Goal: Task Accomplishment & Management: Complete application form

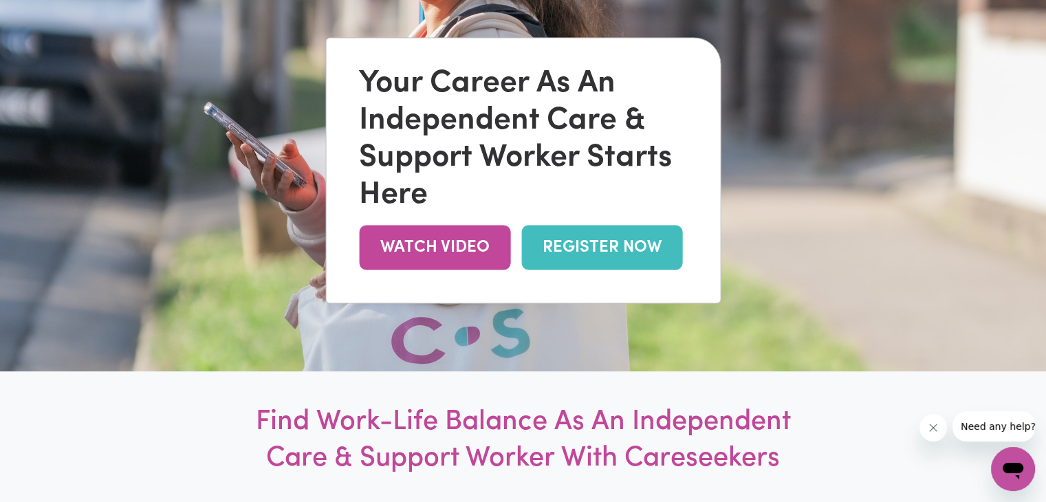
scroll to position [175, 0]
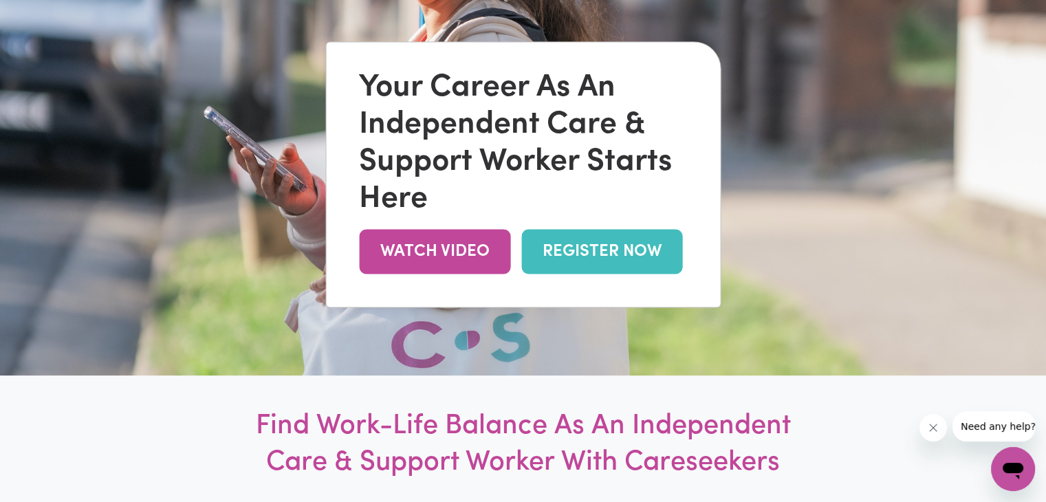
click at [587, 252] on link "REGISTER NOW" at bounding box center [601, 251] width 161 height 45
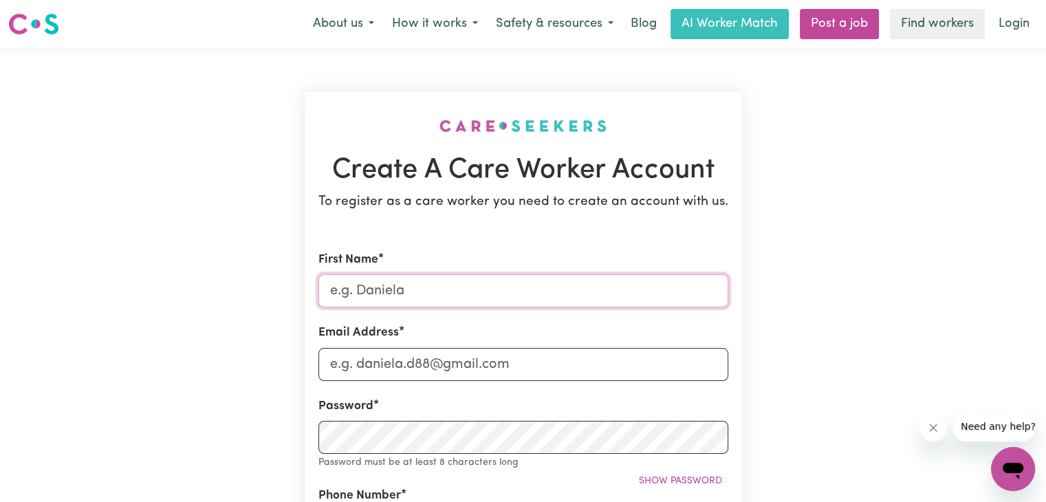
click at [389, 288] on input "First Name" at bounding box center [523, 290] width 410 height 33
type input "Rabindra Ojha"
click at [382, 365] on input "Email Address" at bounding box center [523, 364] width 410 height 33
type input "rabiojha78@gmail.com"
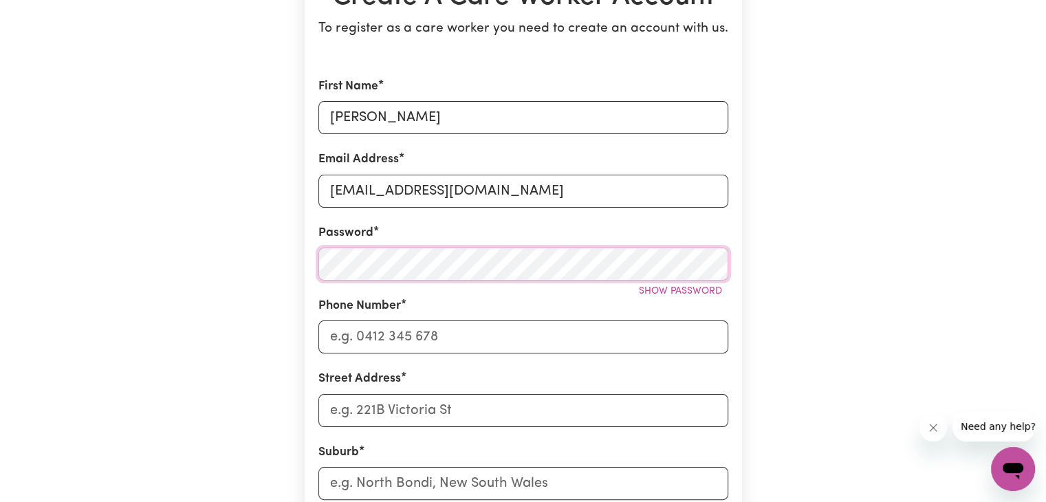
scroll to position [193, 0]
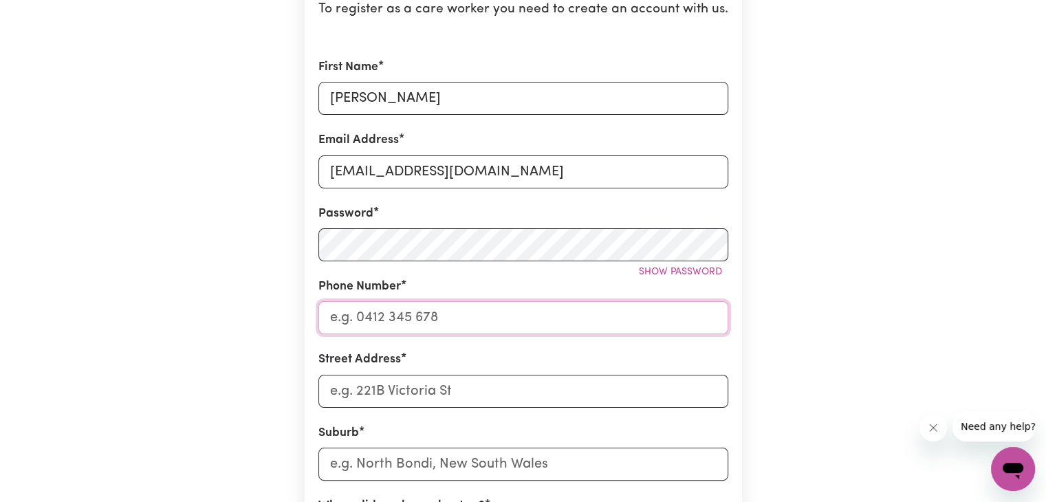
click at [393, 306] on input "Phone Number" at bounding box center [523, 317] width 410 height 33
type input "0451017050"
click at [393, 390] on input "Street Address" at bounding box center [523, 391] width 410 height 33
type input "20/40 upton road"
click at [365, 468] on input "text" at bounding box center [523, 464] width 410 height 33
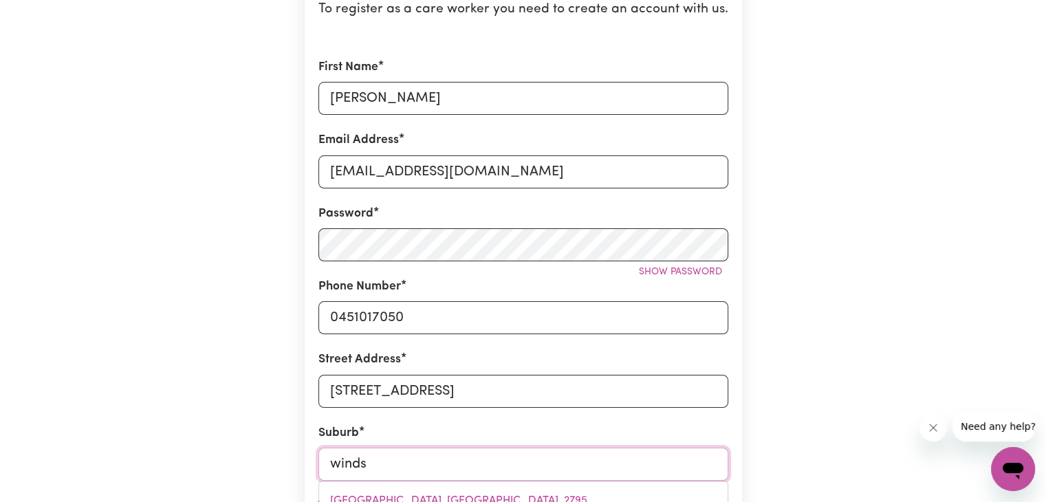
type input "windso"
type input "windsoR, New South Wales, 2756"
type input "windsor"
type input "windsor, New South Wales, 2756"
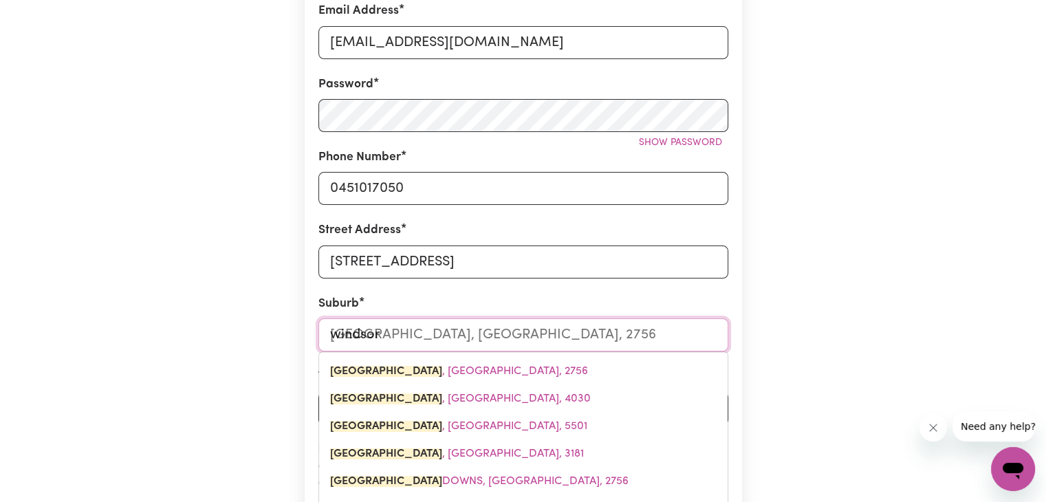
scroll to position [329, 0]
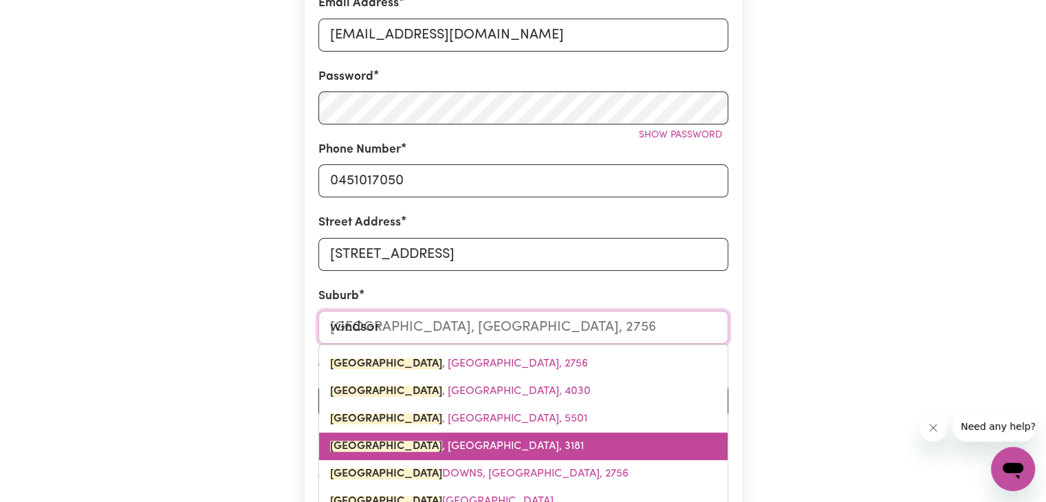
click at [381, 448] on span "WINDSOR , Victoria, 3181" at bounding box center [457, 446] width 254 height 11
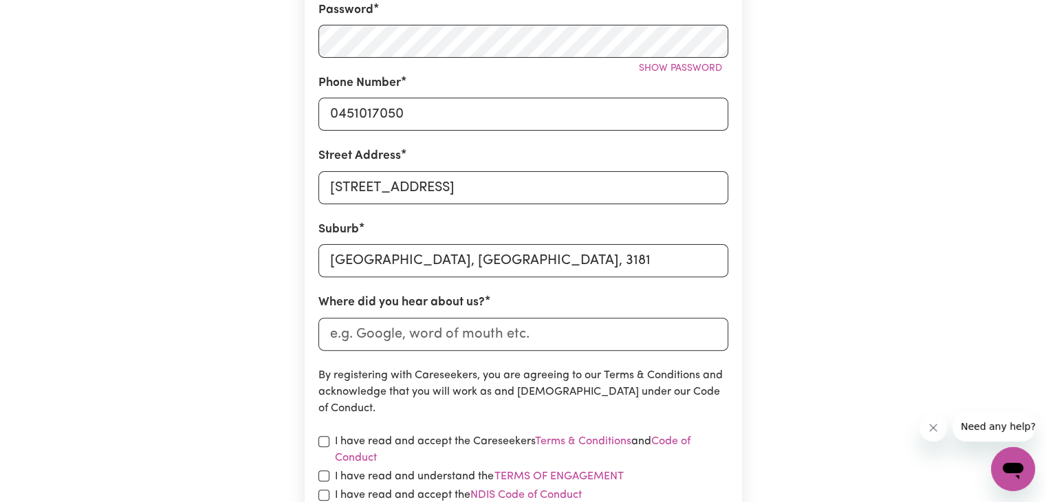
scroll to position [404, 0]
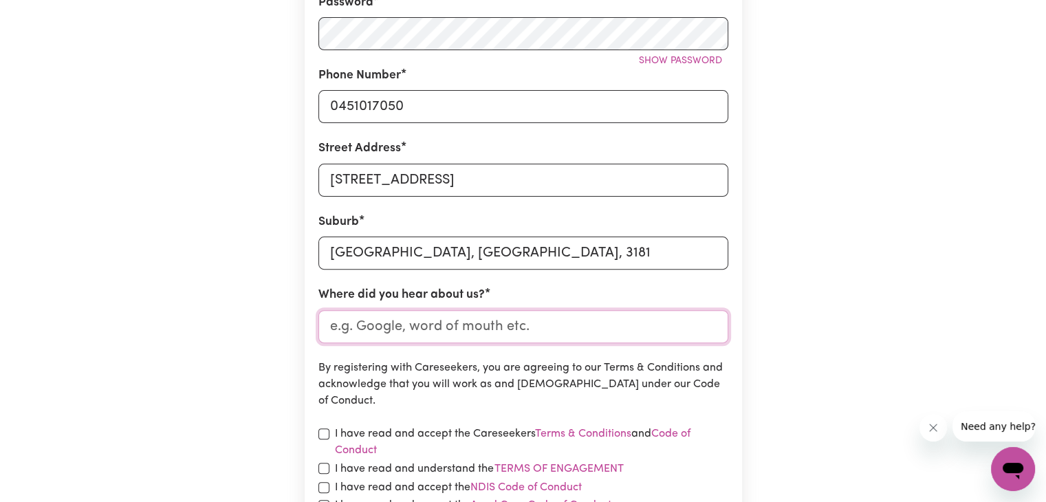
click at [437, 336] on input "Where did you hear about us?" at bounding box center [523, 326] width 410 height 33
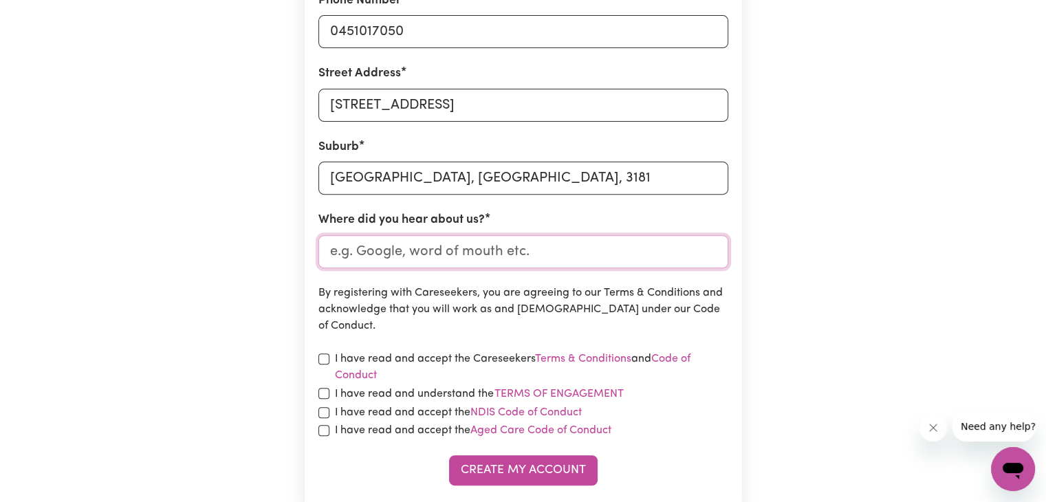
scroll to position [480, 0]
click at [384, 255] on input "Where did you hear about us?" at bounding box center [523, 250] width 410 height 33
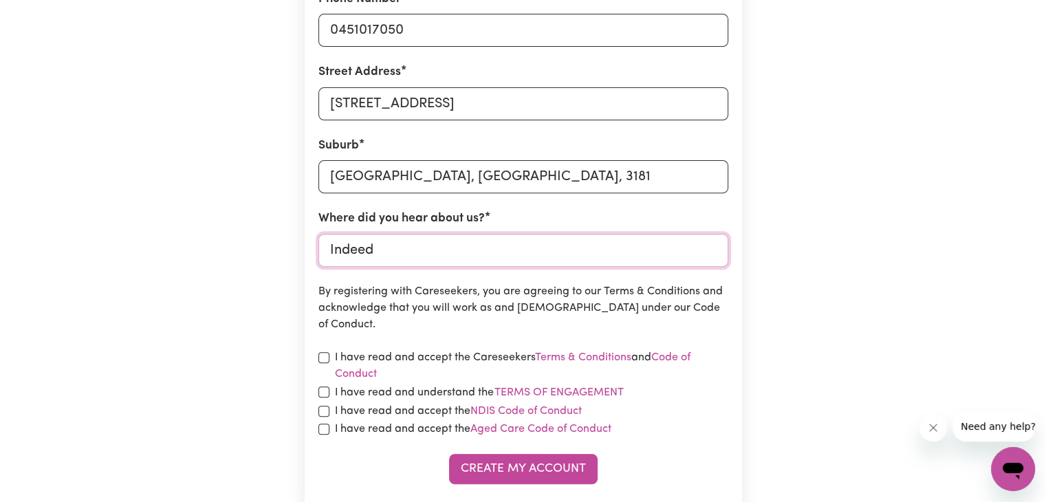
type input "Indeed"
click at [319, 360] on input "checkbox" at bounding box center [323, 357] width 11 height 11
checkbox input "true"
click at [318, 397] on div "I have read and understand the Terms of Engagement" at bounding box center [523, 393] width 410 height 18
click at [325, 417] on div "I have read and accept the NDIS Code of Conduct" at bounding box center [523, 411] width 410 height 17
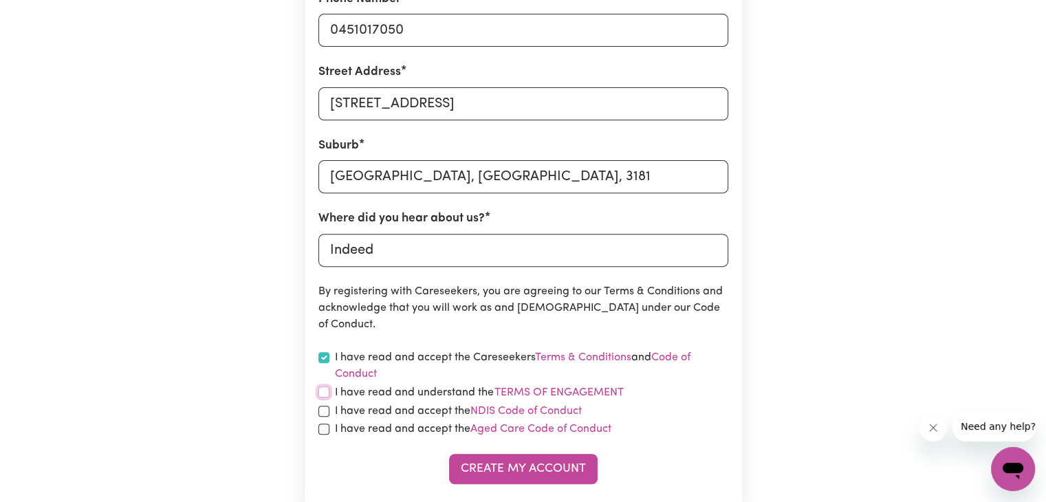
click at [324, 396] on input "checkbox" at bounding box center [323, 392] width 11 height 11
checkbox input "true"
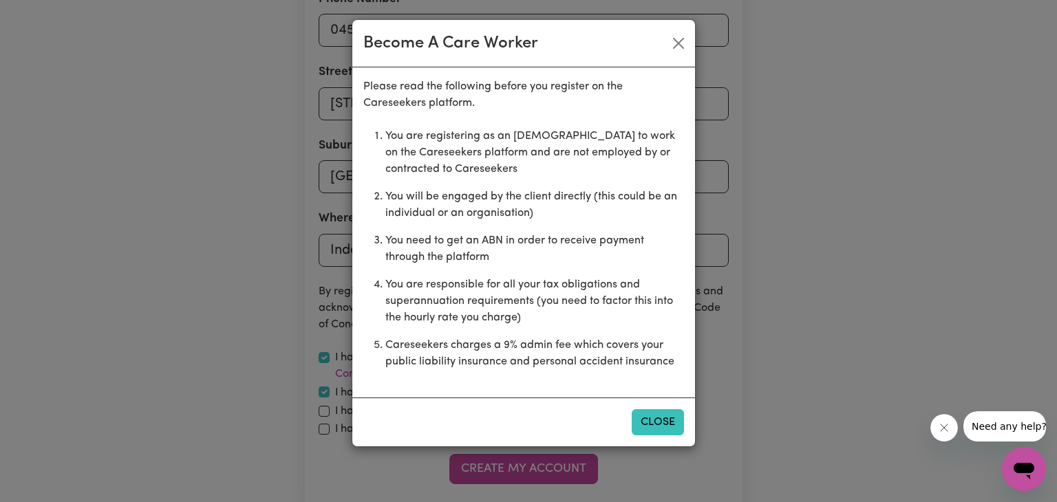
click at [649, 421] on button "Close" at bounding box center [657, 422] width 52 height 26
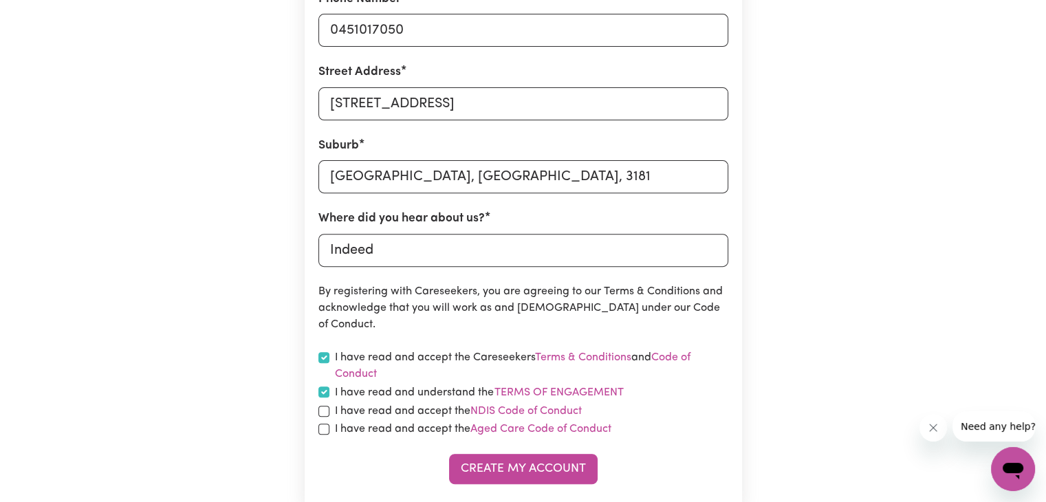
click at [327, 418] on div "I have read and accept the NDIS Code of Conduct" at bounding box center [523, 411] width 410 height 17
click at [318, 411] on input "checkbox" at bounding box center [323, 411] width 11 height 11
checkbox input "true"
click at [325, 433] on input "checkbox" at bounding box center [323, 429] width 11 height 11
checkbox input "true"
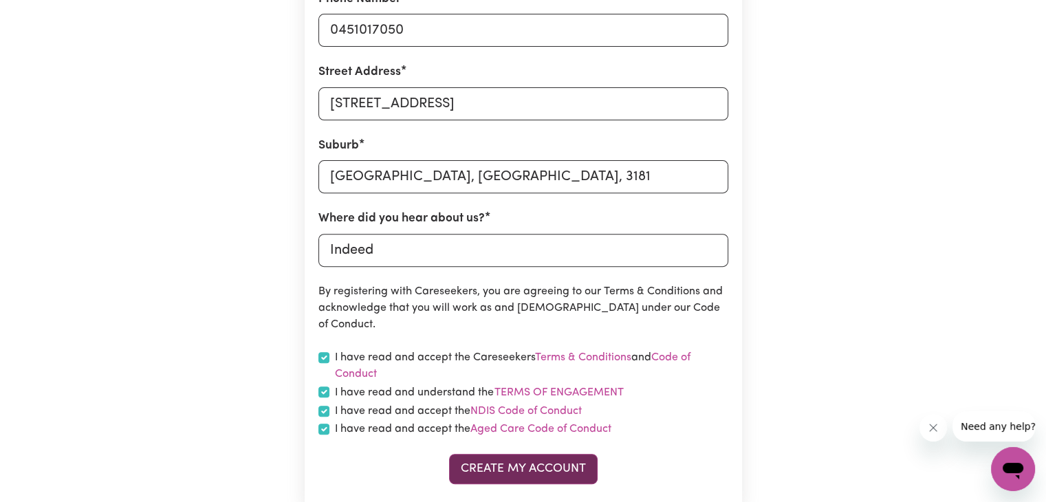
click at [491, 471] on button "Create My Account" at bounding box center [523, 469] width 149 height 30
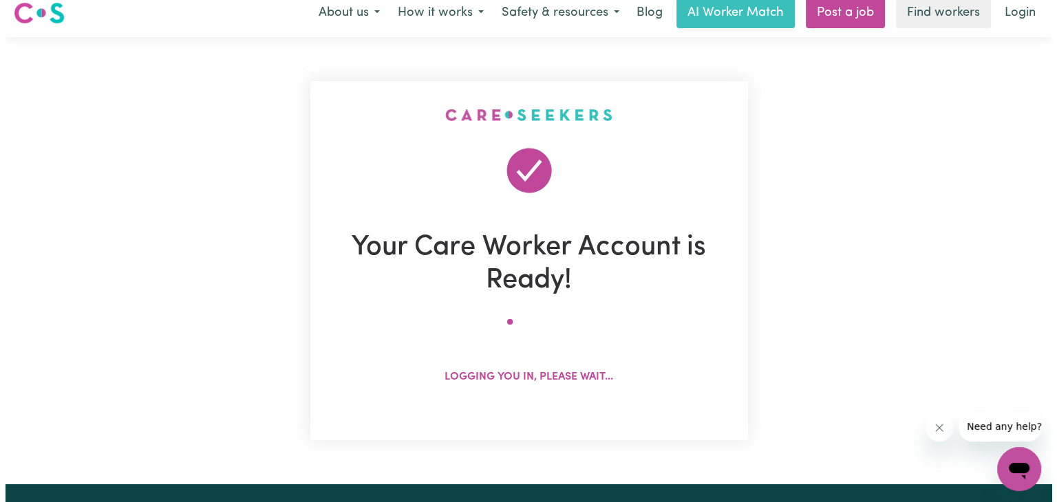
scroll to position [0, 0]
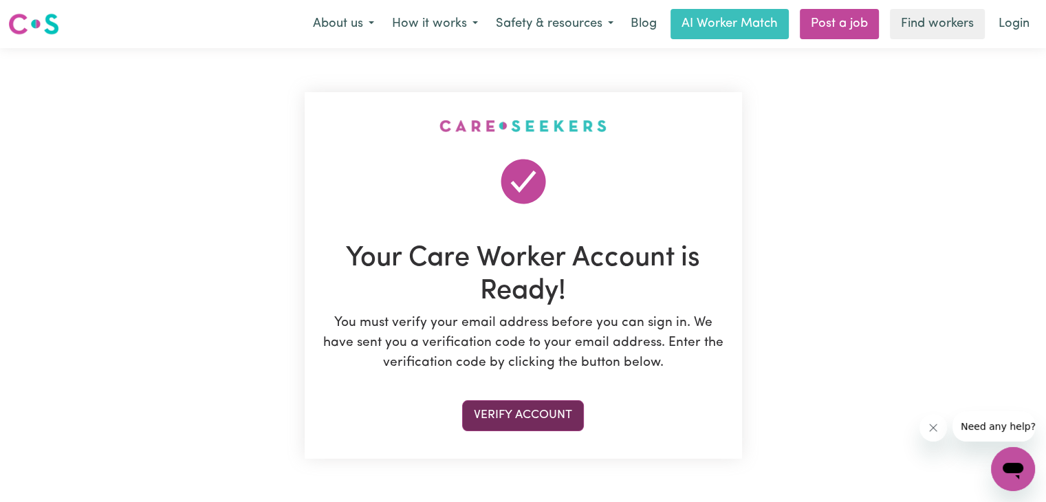
click at [534, 416] on button "Verify Account" at bounding box center [523, 415] width 122 height 30
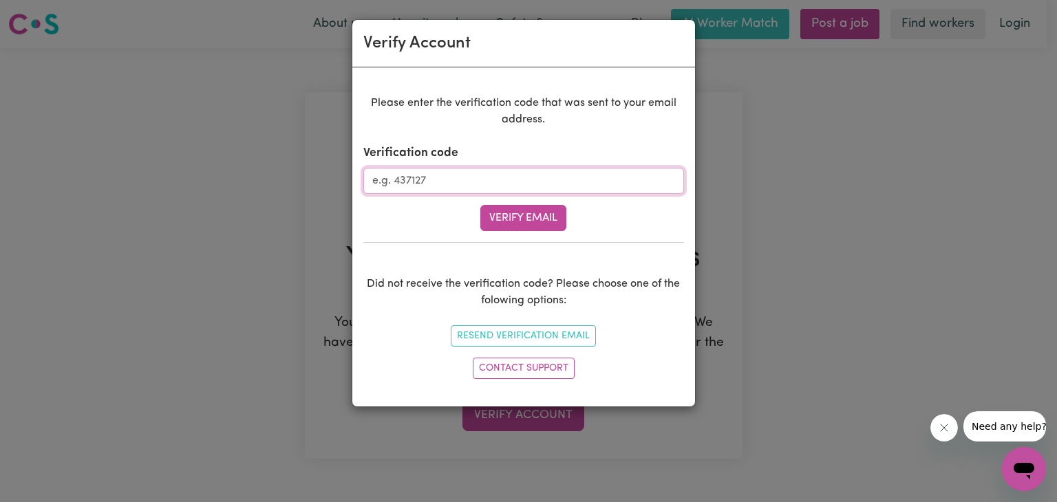
click at [431, 180] on input "Verification code" at bounding box center [523, 181] width 321 height 26
click at [537, 330] on button "Resend Verification Email" at bounding box center [523, 335] width 145 height 21
